Goal: Information Seeking & Learning: Learn about a topic

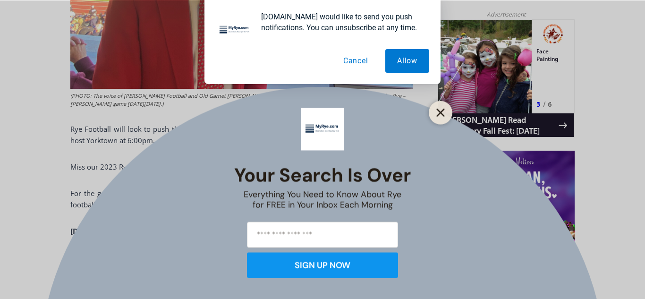
click at [440, 114] on icon "Close" at bounding box center [440, 112] width 9 height 9
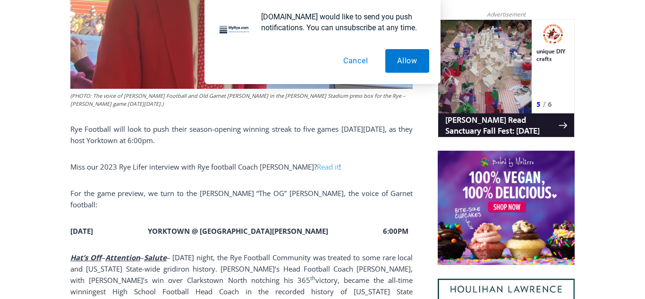
click at [356, 61] on button "Cancel" at bounding box center [356, 61] width 49 height 24
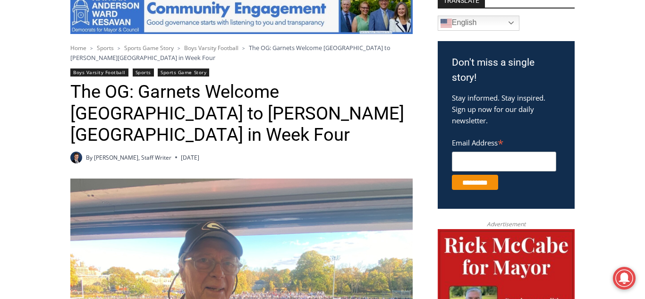
scroll to position [273, 0]
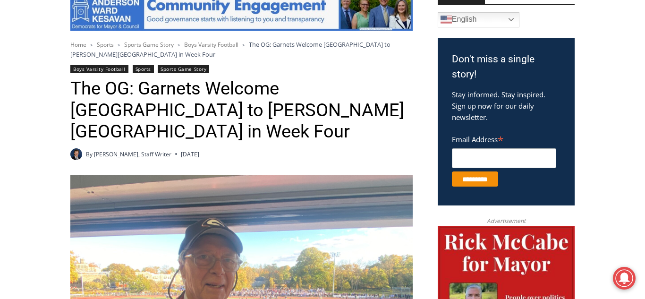
click at [212, 45] on span "Boys Varsity Football" at bounding box center [211, 45] width 54 height 8
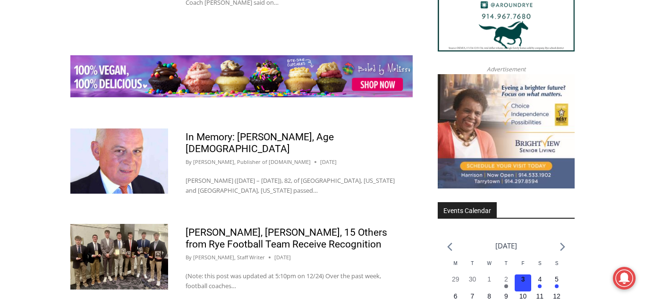
scroll to position [1251, 0]
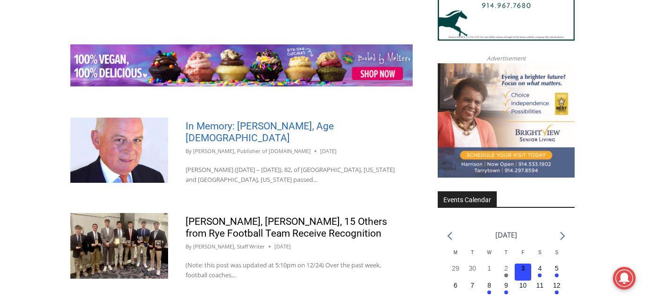
click at [299, 137] on link "In Memory: Douglas Joseph Mello, Age 82" at bounding box center [260, 131] width 148 height 23
